Goal: Task Accomplishment & Management: Use online tool/utility

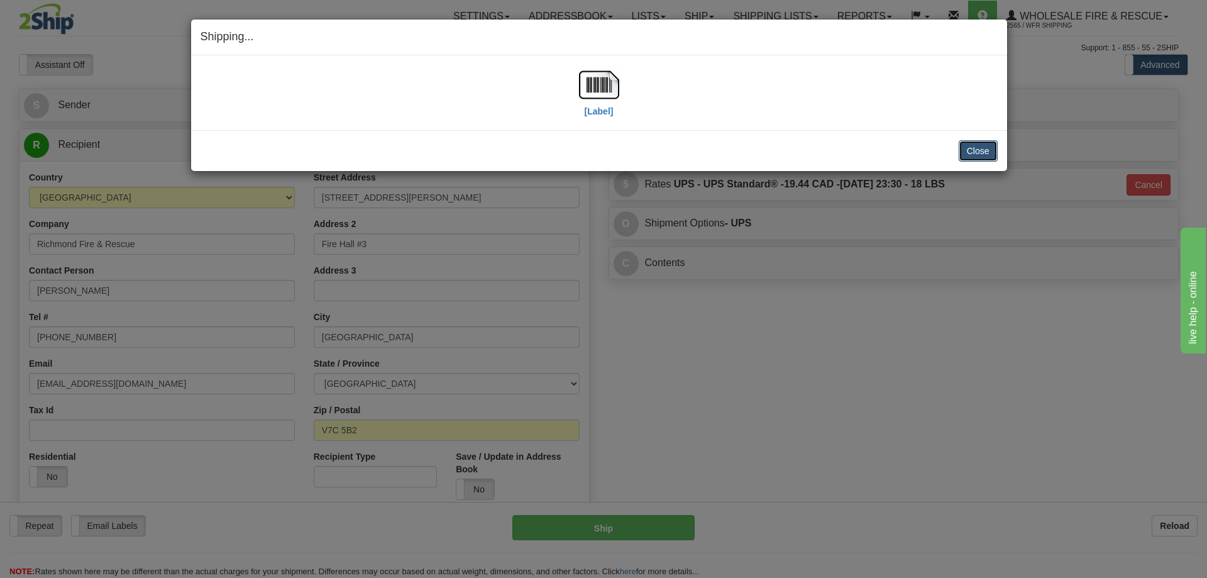
drag, startPoint x: 966, startPoint y: 150, endPoint x: 951, endPoint y: 154, distance: 15.6
click at [966, 151] on button "Close" at bounding box center [978, 150] width 39 height 21
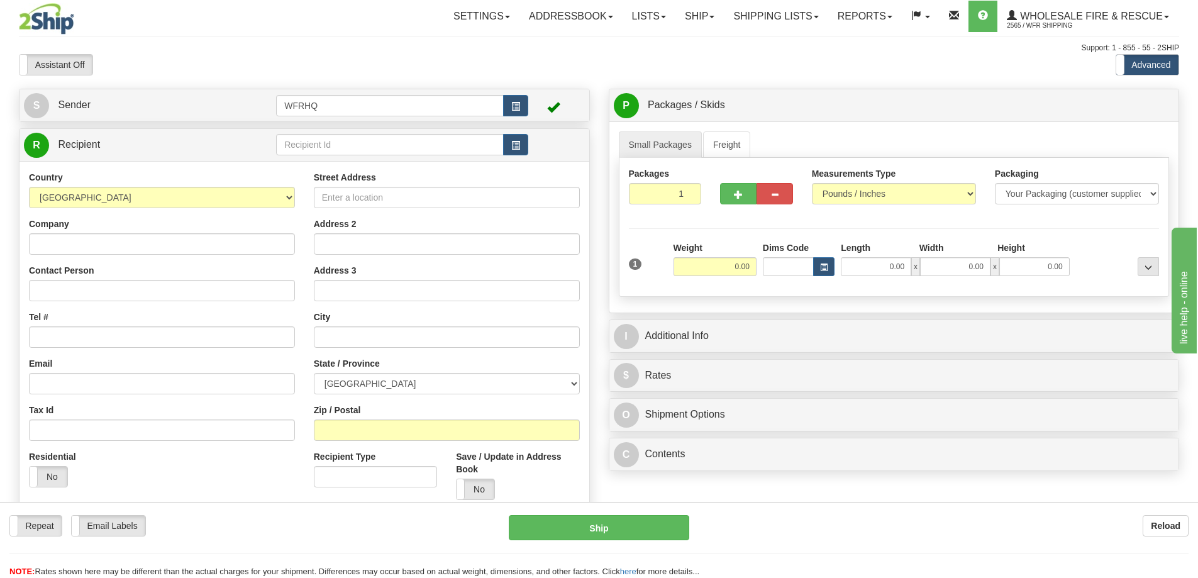
click at [925, 75] on div "Toggle navigation Settings Shipping Preferences Fields Preferences New" at bounding box center [599, 334] width 1198 height 668
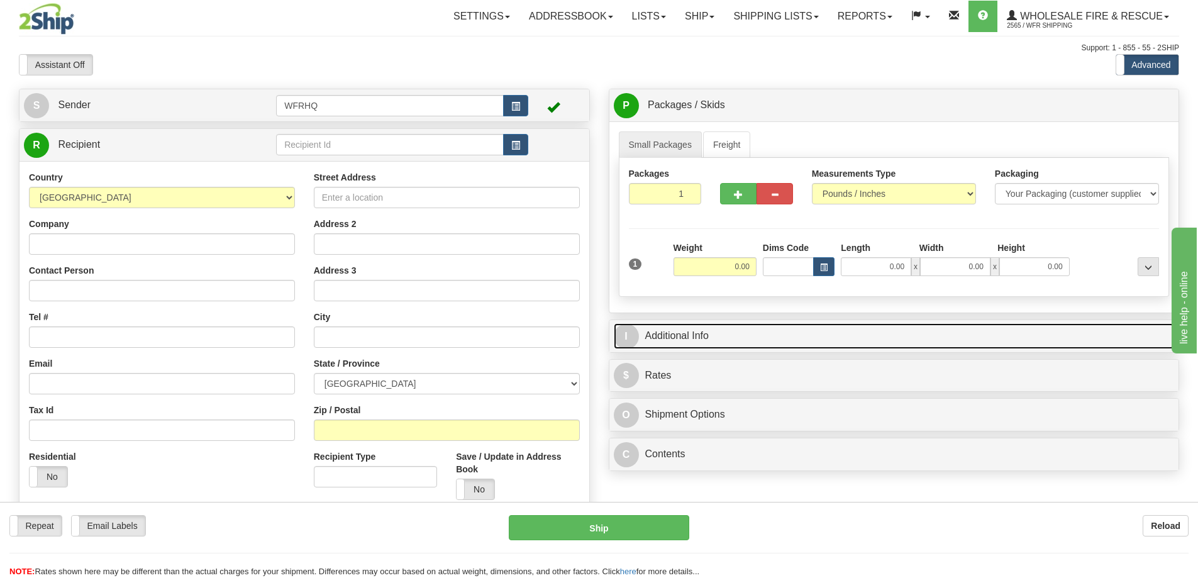
click at [703, 341] on link "I Additional Info" at bounding box center [894, 336] width 561 height 26
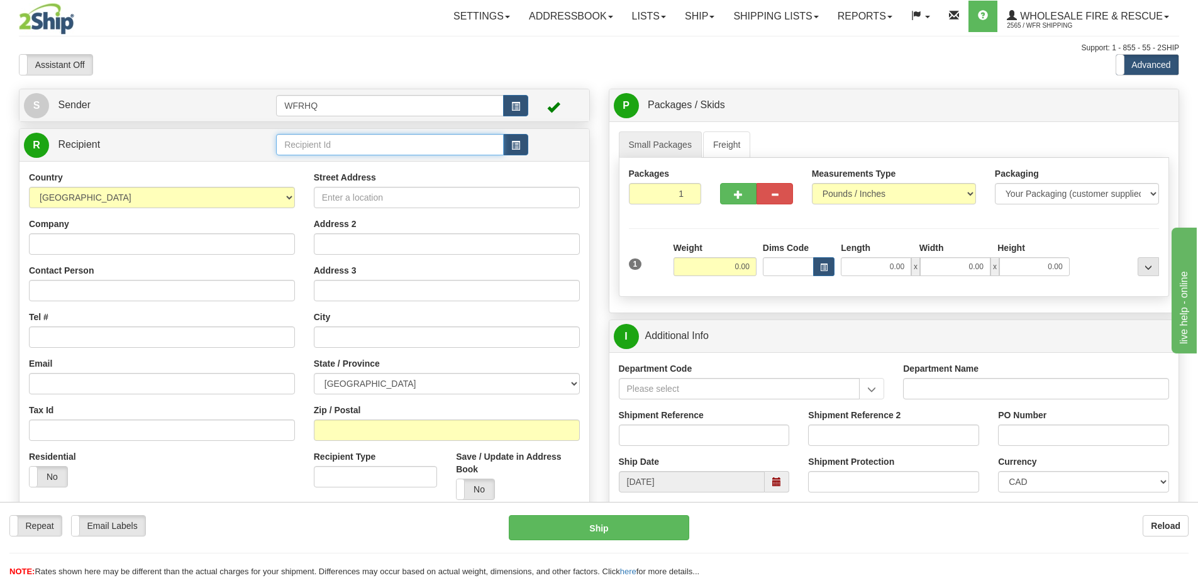
click at [314, 151] on input "text" at bounding box center [390, 144] width 228 height 21
click at [375, 148] on input "text" at bounding box center [390, 144] width 228 height 21
type input "REDD7721"
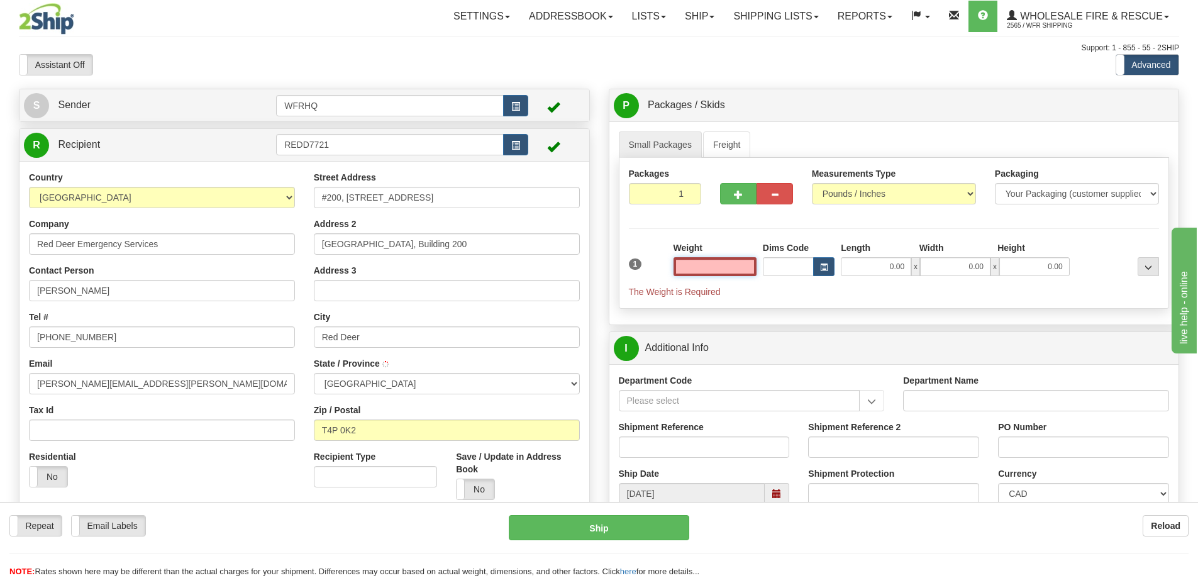
type input "RED DEER"
click at [719, 263] on input "text" at bounding box center [714, 266] width 83 height 19
type input "1.00"
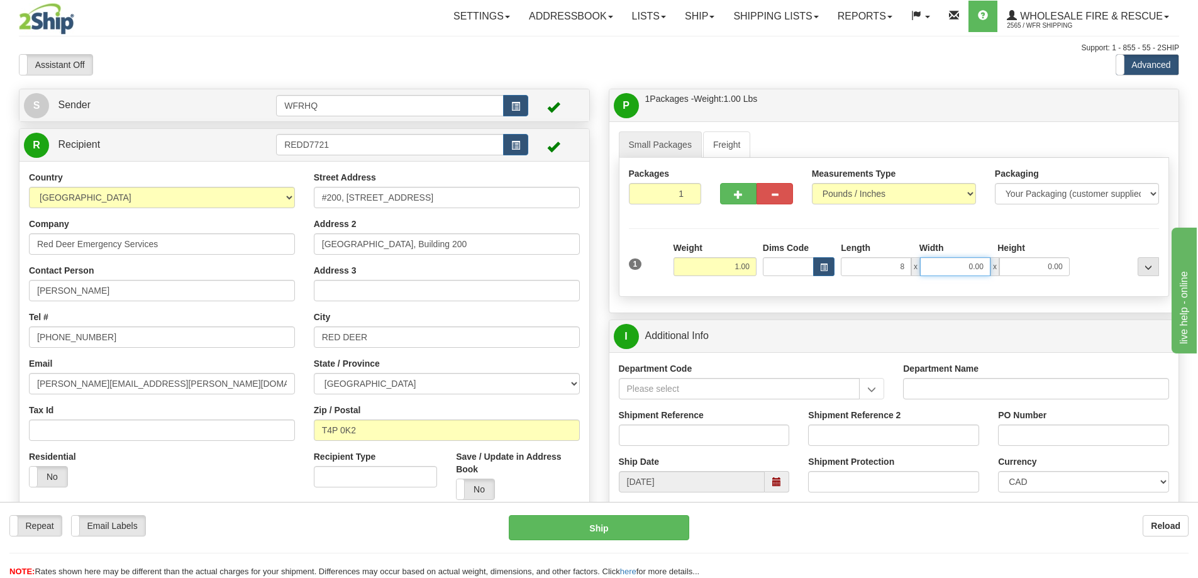
type input "8.00"
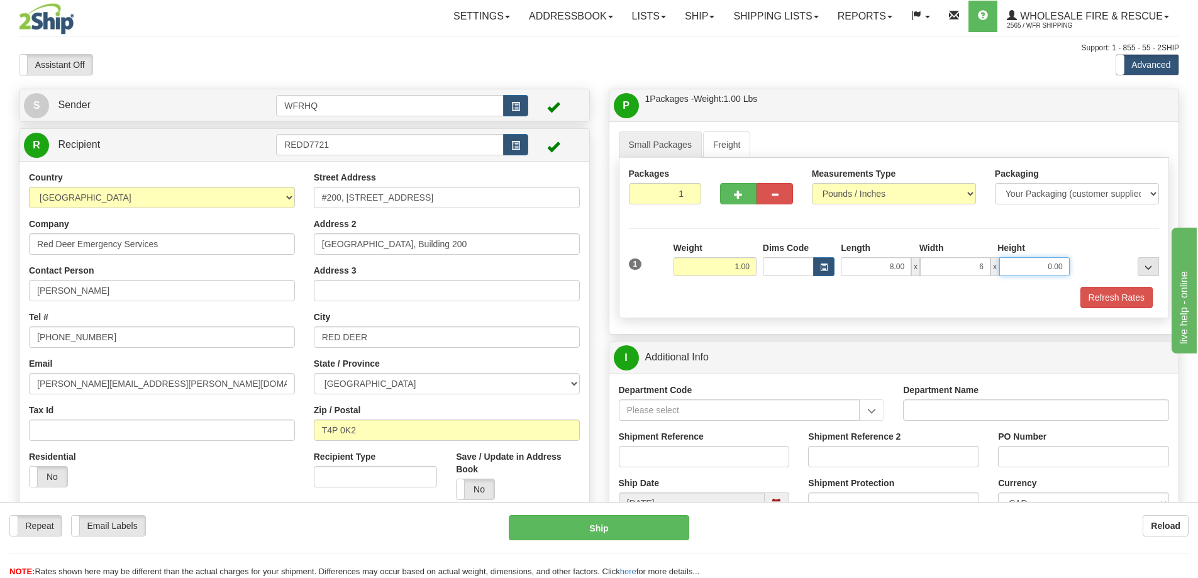
type input "6.00"
type input "4.00"
click at [1100, 296] on button "Refresh Rates" at bounding box center [1116, 297] width 72 height 21
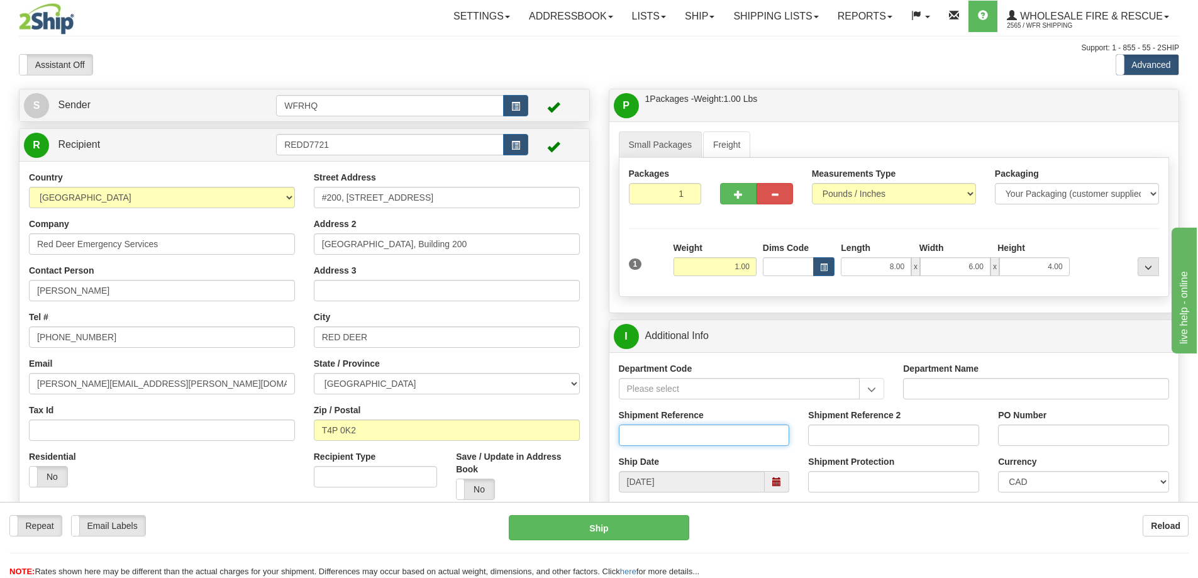
click at [633, 443] on input "Shipment Reference" at bounding box center [704, 434] width 171 height 21
type input "S46498-30704"
type input "627261"
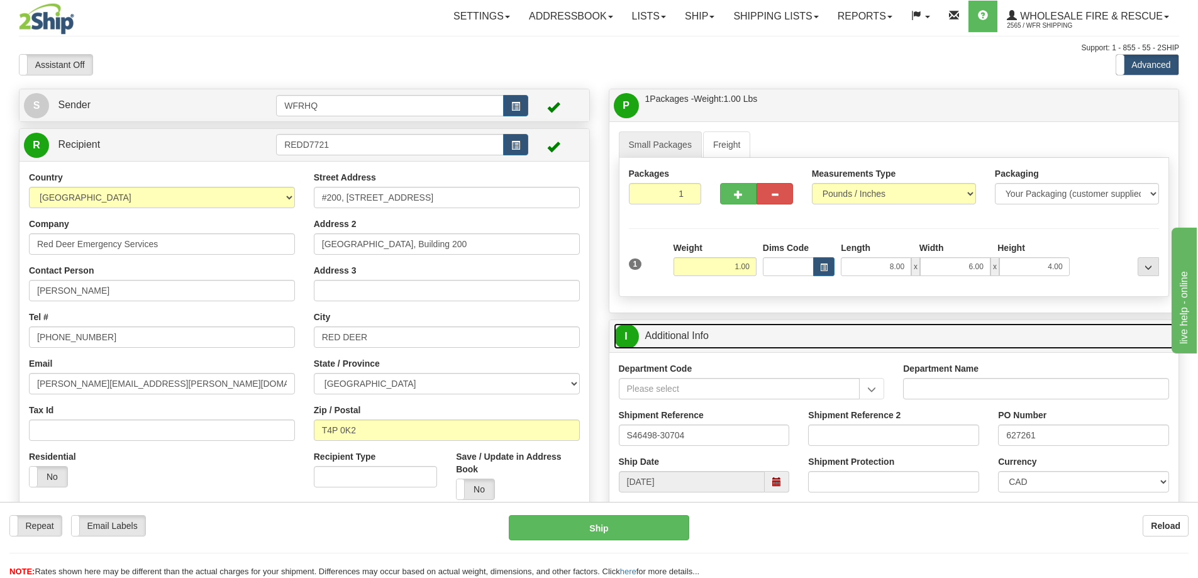
click at [916, 334] on link "I Additional Info" at bounding box center [894, 336] width 561 height 26
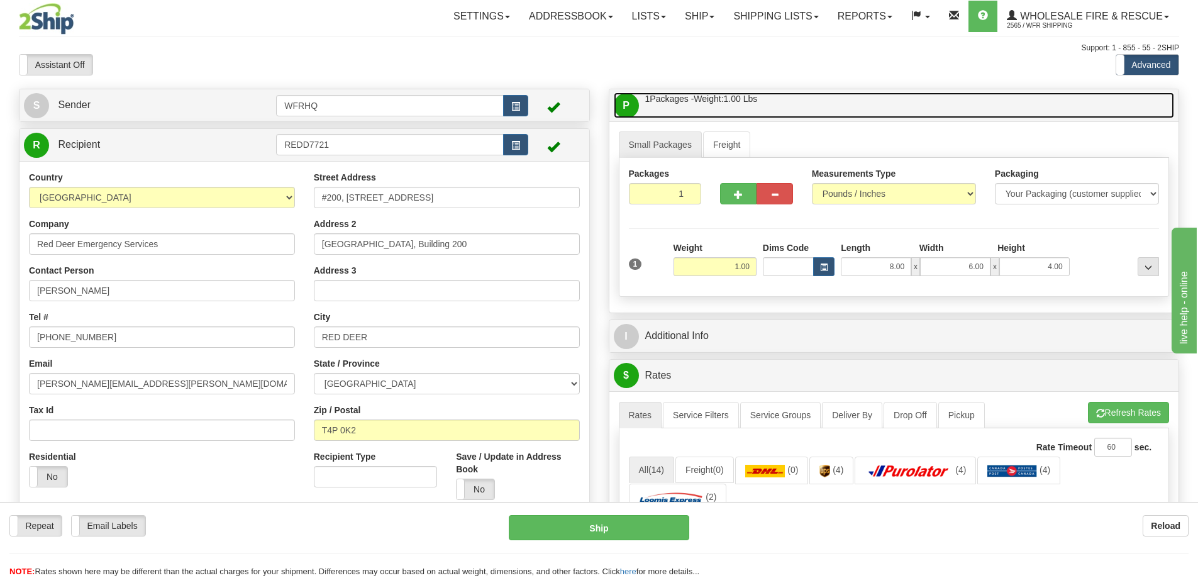
click at [841, 103] on link "P Packages / Skids 1 Packages - Weight: 1.00 Lbs 1 Skids - Weight: NaN Lbs" at bounding box center [894, 105] width 561 height 26
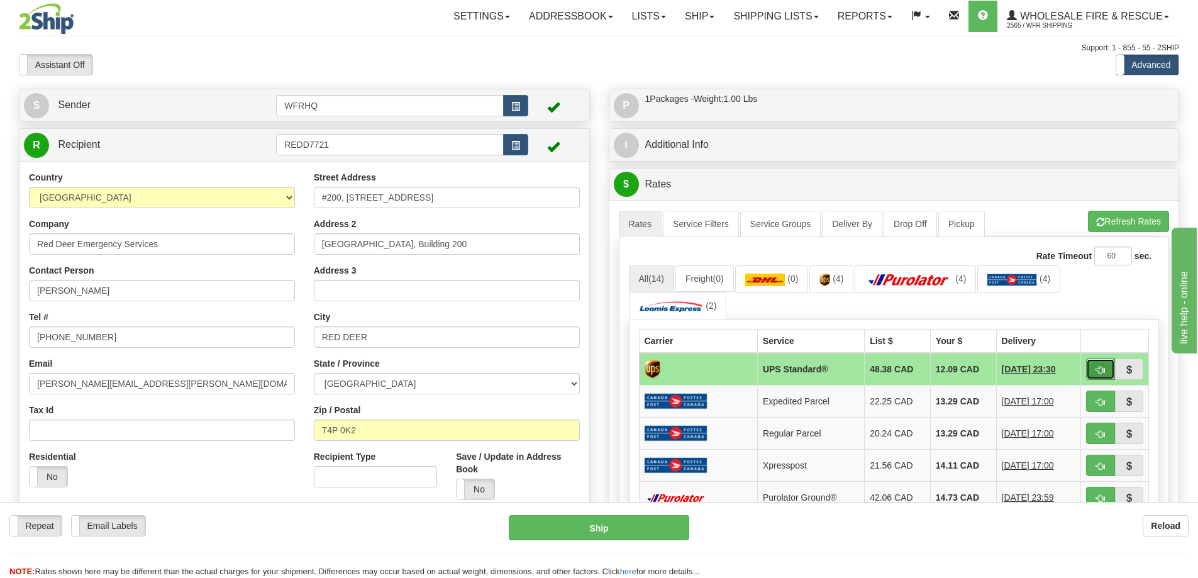
click at [1103, 373] on span "button" at bounding box center [1100, 370] width 9 height 8
type input "11"
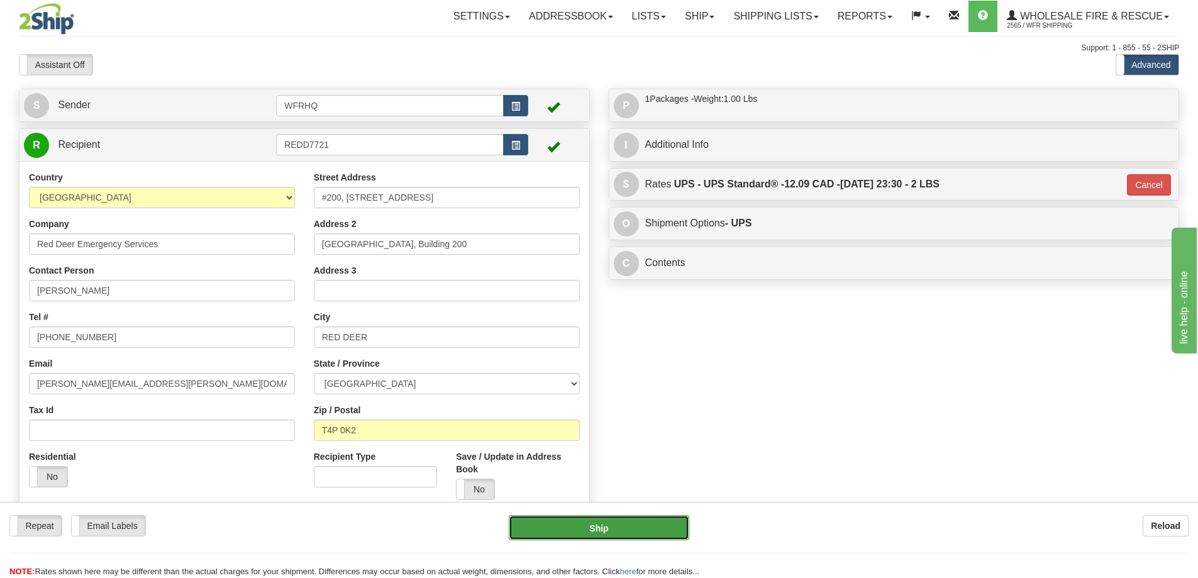
click at [599, 526] on button "Ship" at bounding box center [599, 527] width 180 height 25
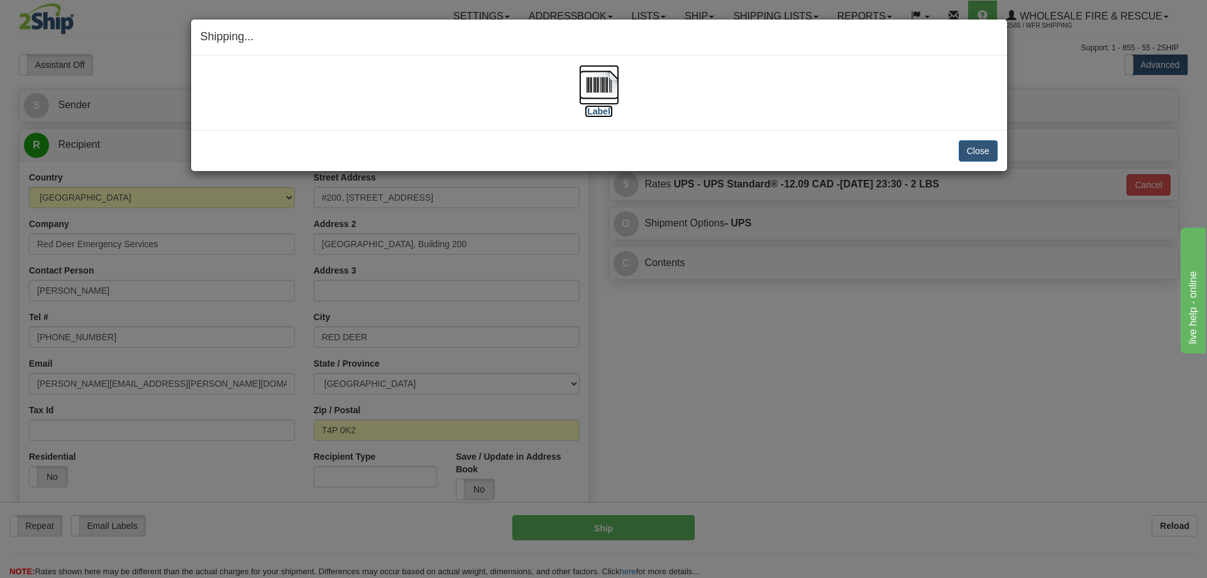
click at [585, 89] on img at bounding box center [599, 85] width 40 height 40
click at [622, 106] on div "[Label]" at bounding box center [599, 93] width 797 height 56
click at [970, 155] on button "Close" at bounding box center [978, 150] width 39 height 21
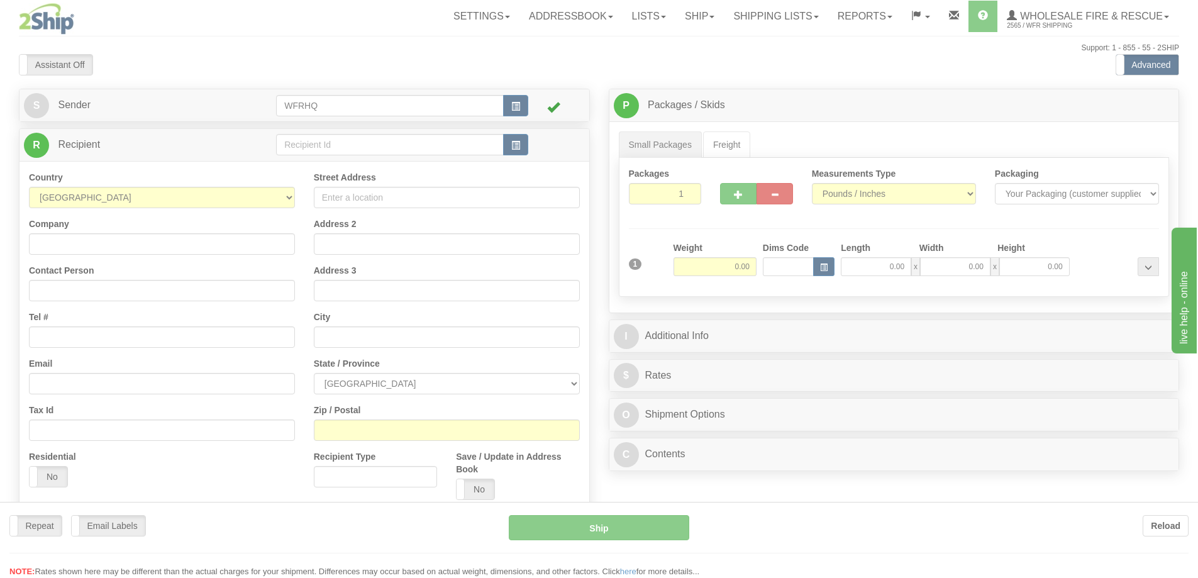
click at [323, 143] on div at bounding box center [599, 289] width 1198 height 578
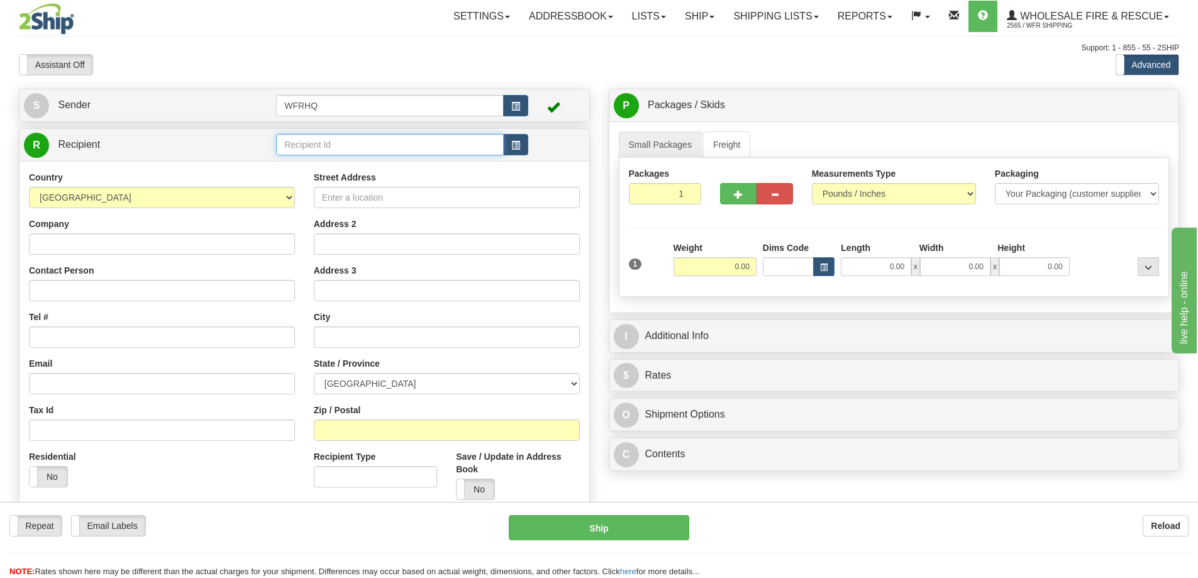
click at [323, 143] on input "text" at bounding box center [390, 144] width 228 height 21
type input "P"
click at [318, 163] on div "PORT3699" at bounding box center [388, 164] width 216 height 14
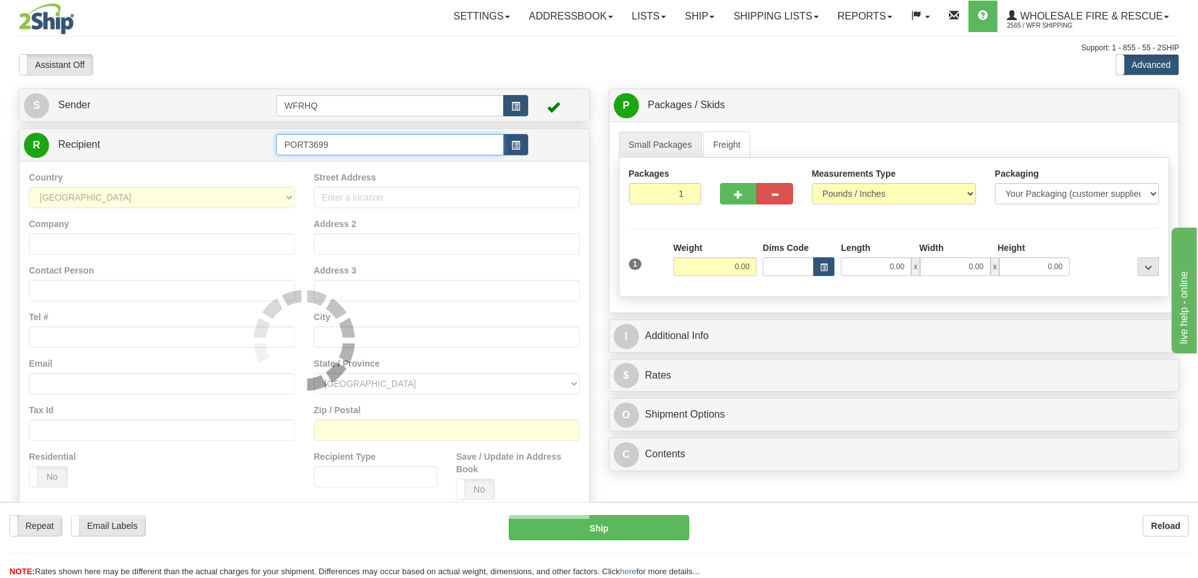
type input "PORT3699"
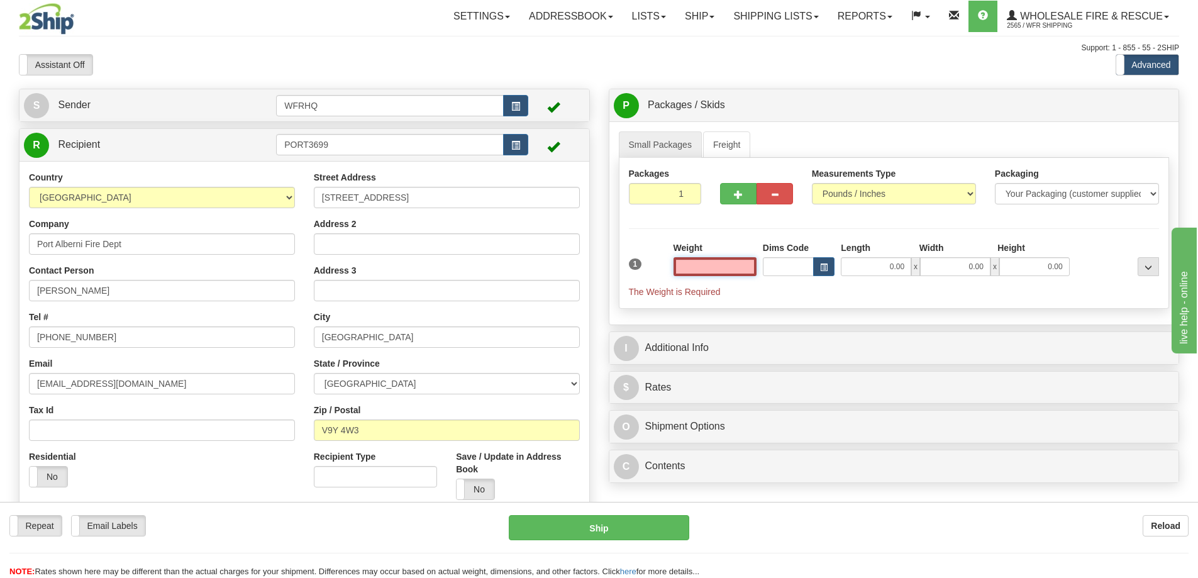
click at [713, 271] on input "text" at bounding box center [714, 266] width 83 height 19
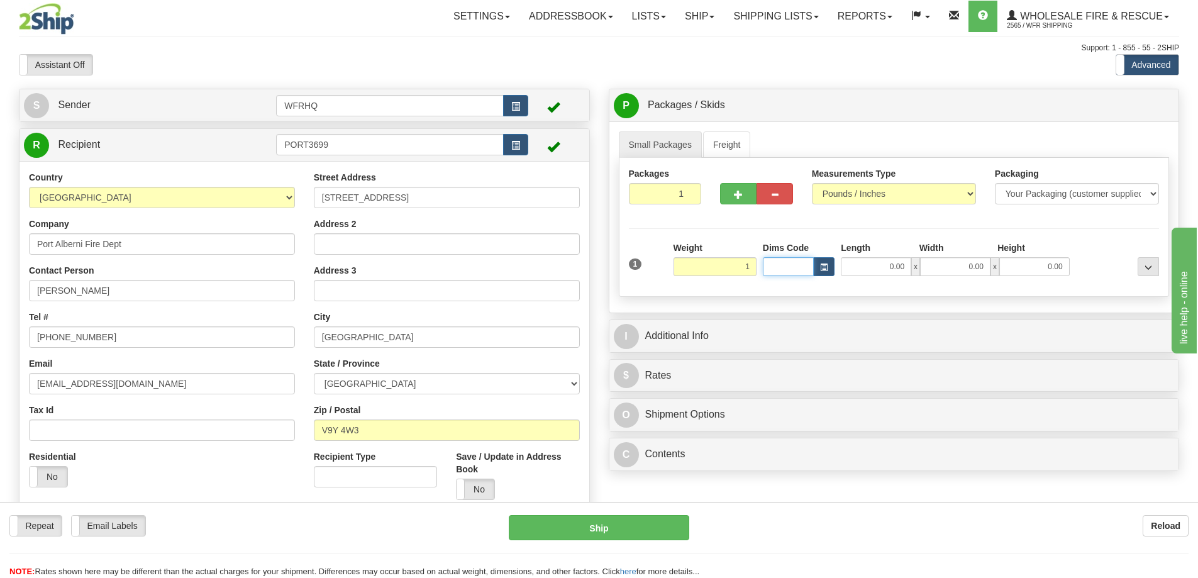
type input "1.00"
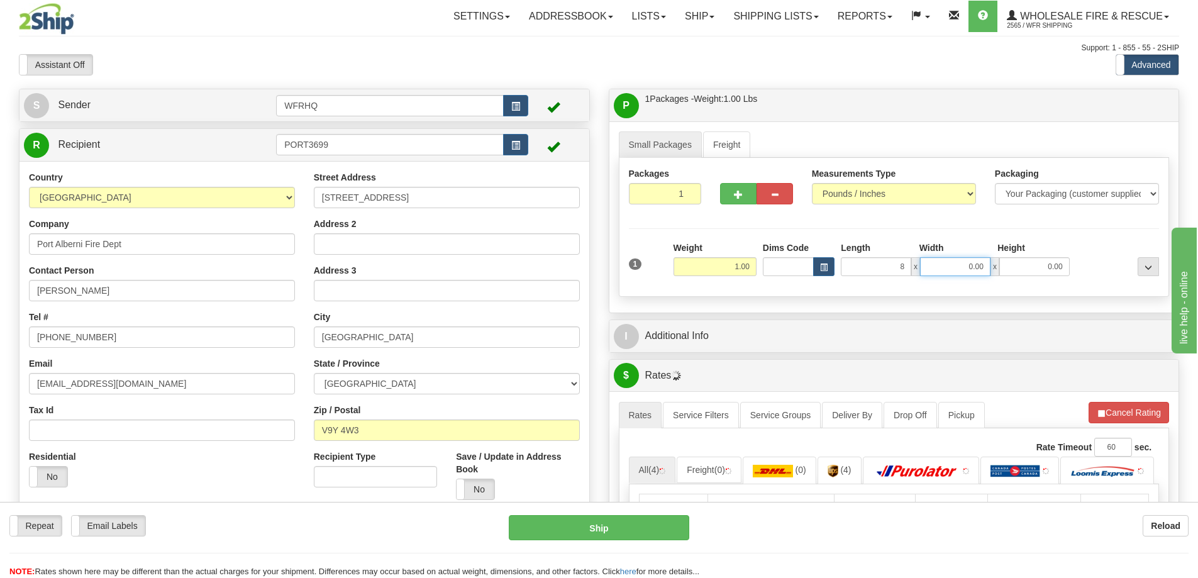
type input "8.00"
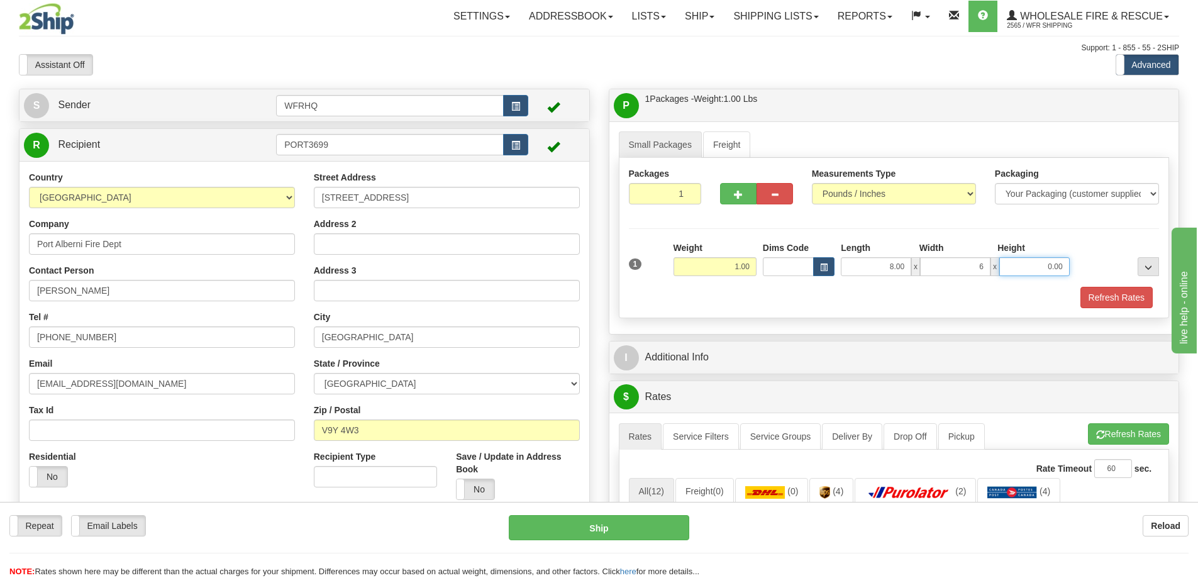
type input "6.00"
type input "4.00"
click at [1103, 306] on button "Refresh Rates" at bounding box center [1116, 297] width 72 height 21
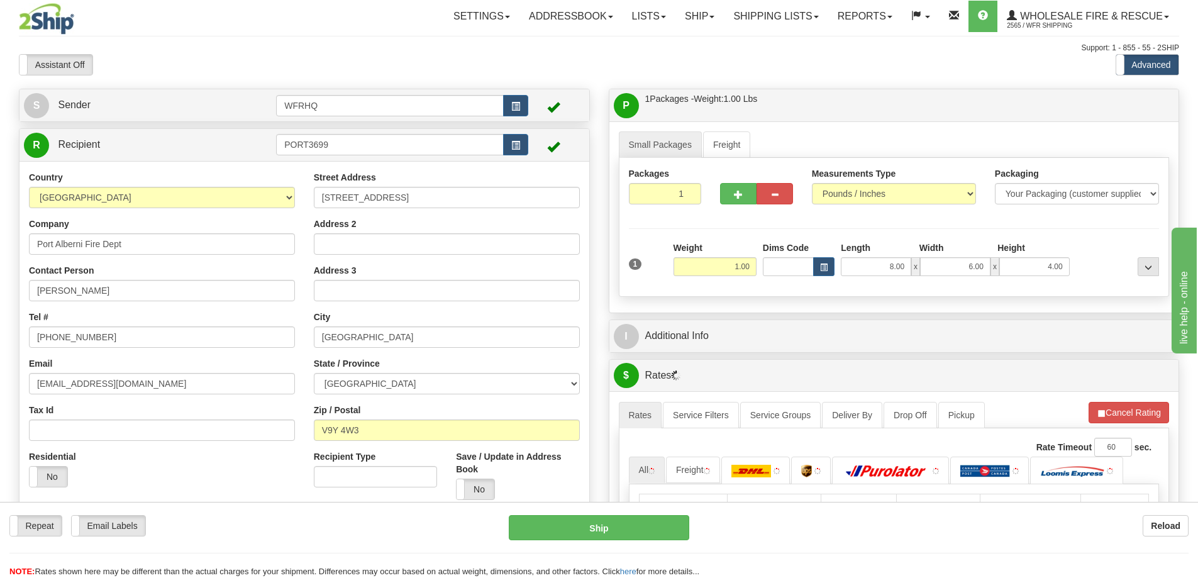
click at [898, 321] on div "I Additional Info" at bounding box center [894, 336] width 570 height 32
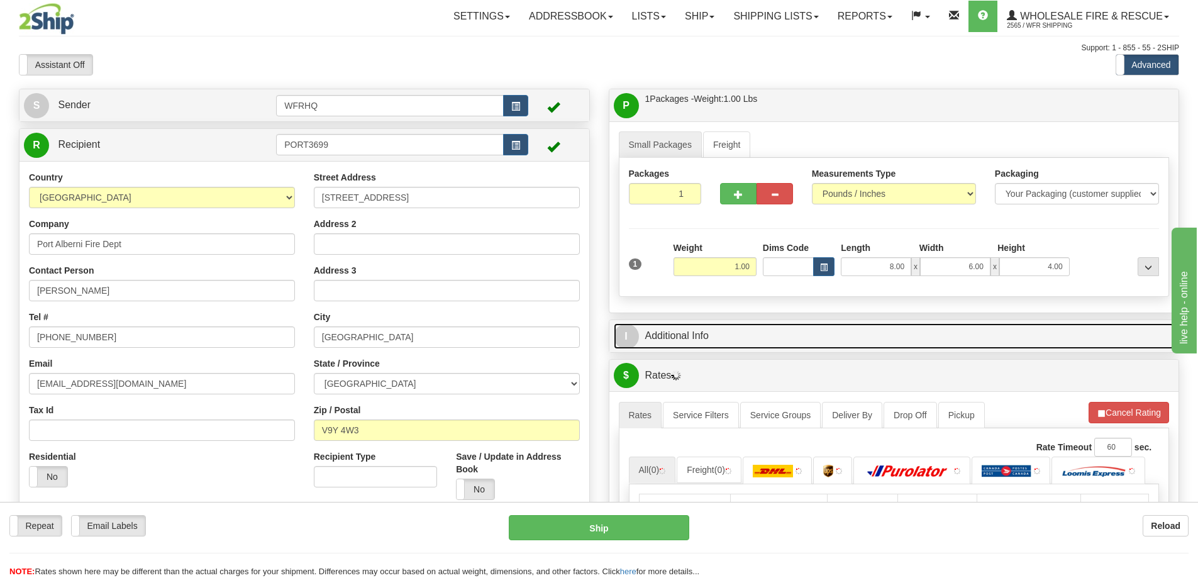
click at [883, 341] on link "I Additional Info" at bounding box center [894, 336] width 561 height 26
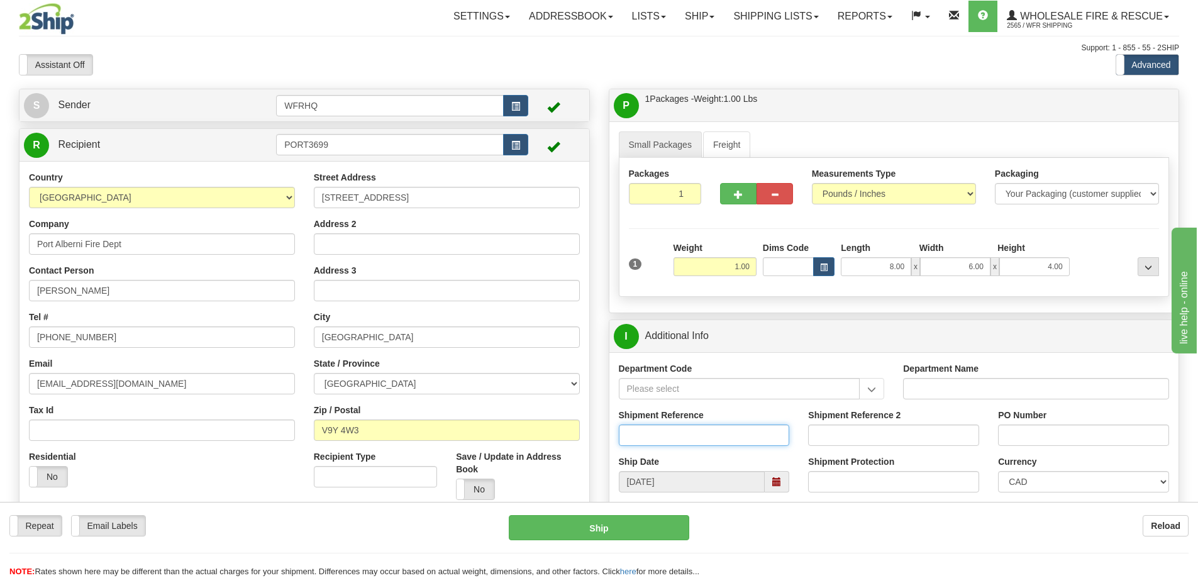
click at [658, 443] on input "Shipment Reference" at bounding box center [704, 434] width 171 height 21
type input "S46522-30711"
type input "Travis"
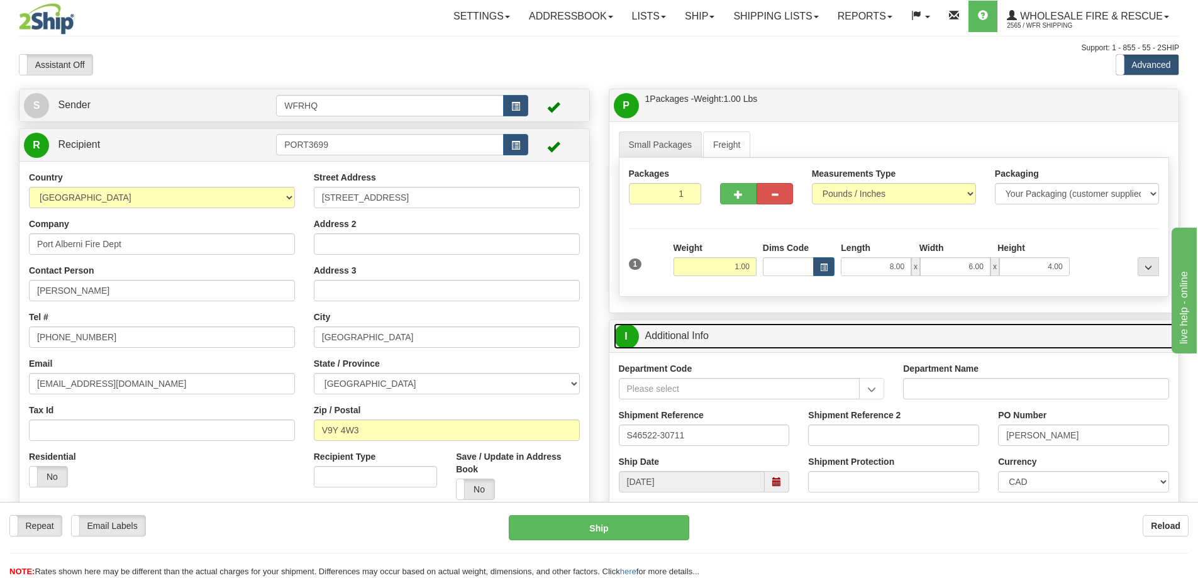
click at [844, 343] on link "I Additional Info" at bounding box center [894, 336] width 561 height 26
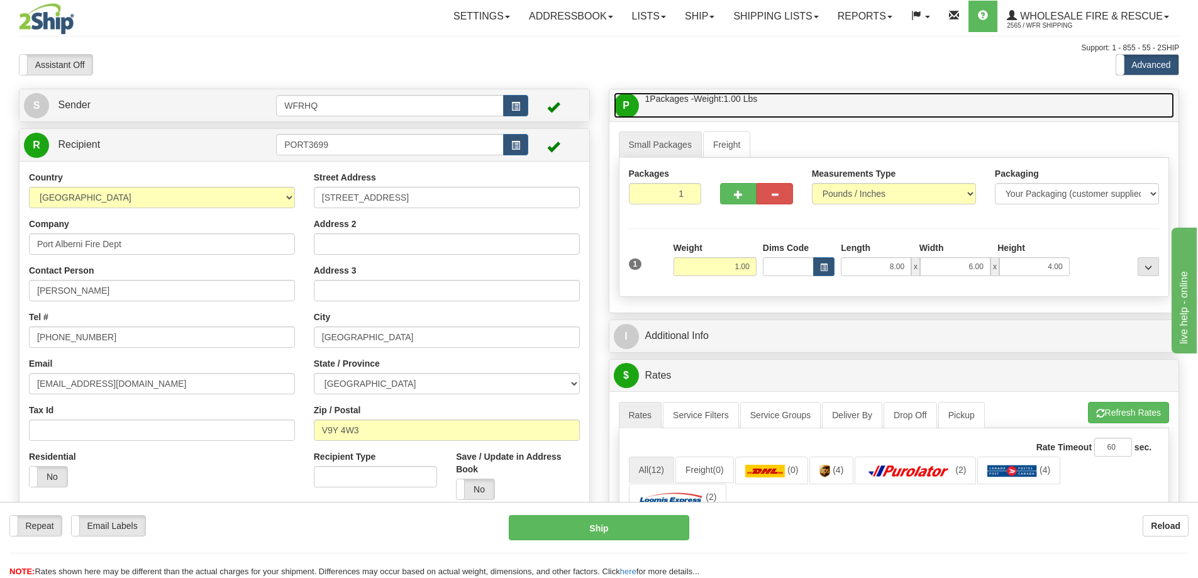
click at [815, 101] on link "P Packages / Skids 1 Packages - Weight: 1.00 Lbs 1 Skids - Weight: NaN Lbs" at bounding box center [894, 105] width 561 height 26
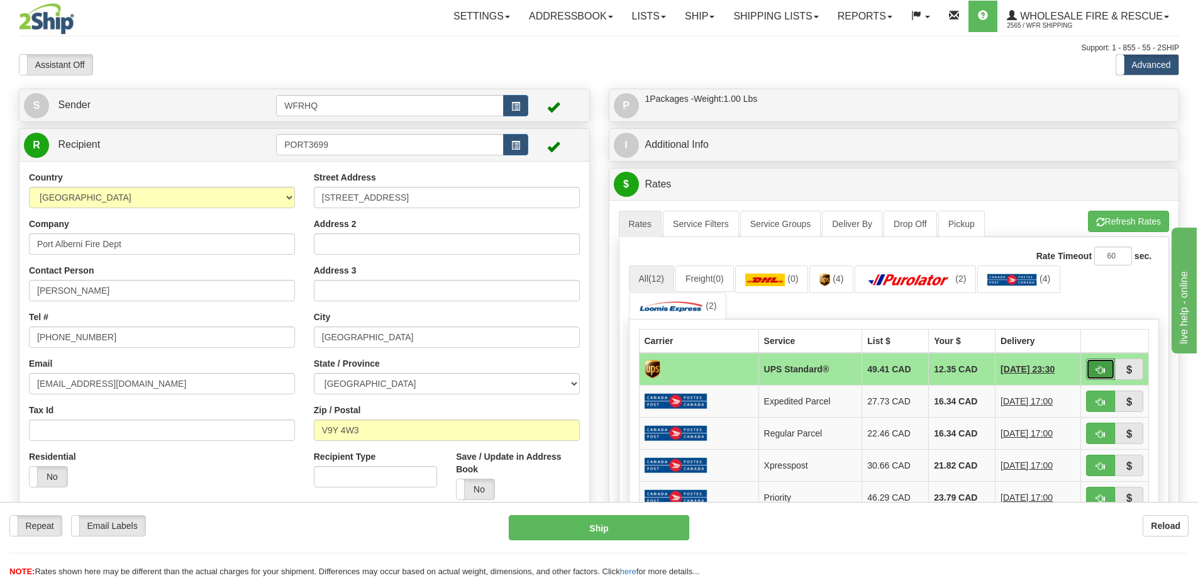
click at [1096, 373] on span "button" at bounding box center [1100, 370] width 9 height 8
type input "11"
